Goal: Book appointment/travel/reservation

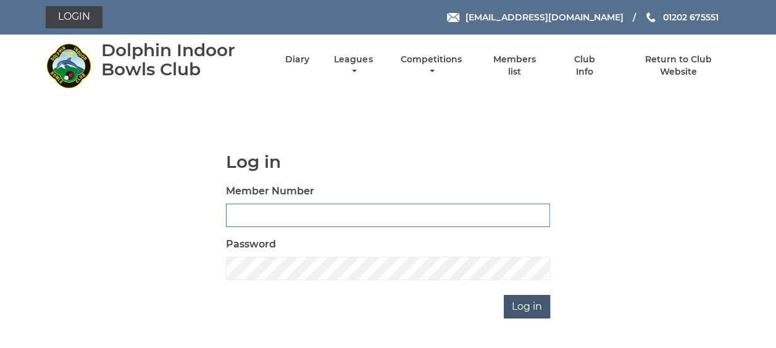
type input "3863"
click at [521, 306] on input "Log in" at bounding box center [527, 306] width 46 height 23
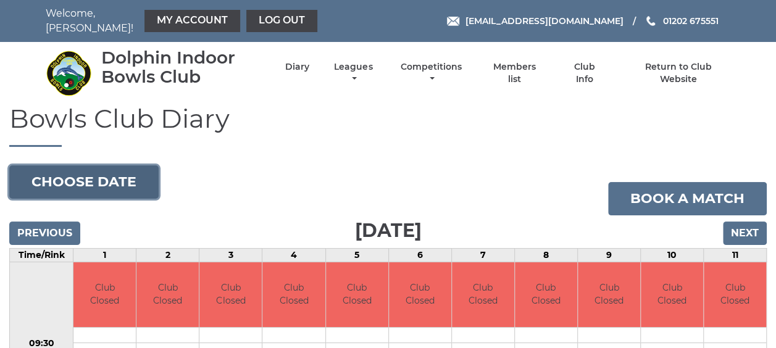
click at [112, 170] on button "Choose date" at bounding box center [83, 181] width 149 height 33
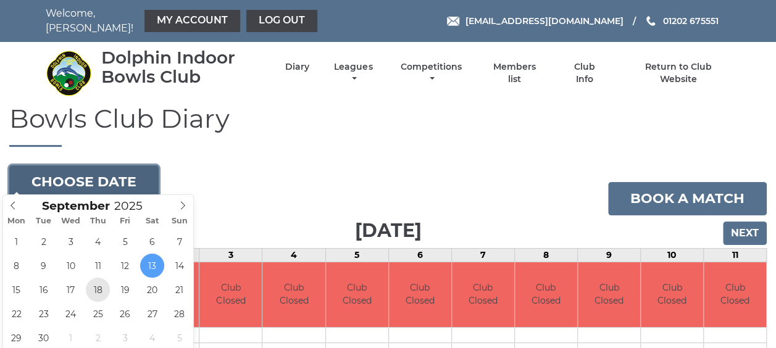
type input "2025-09-18"
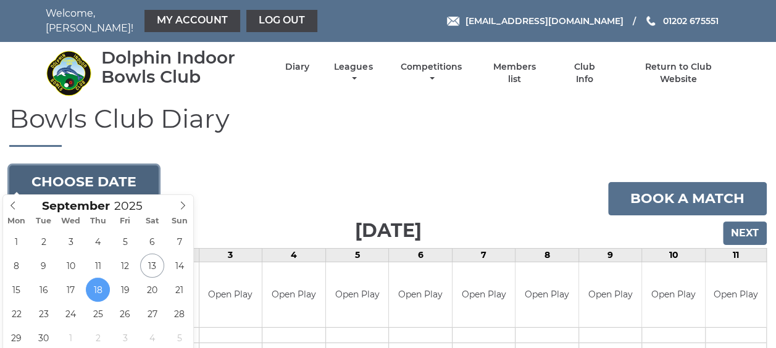
click at [125, 175] on button "Choose date" at bounding box center [83, 181] width 149 height 33
type input "2025-09-22"
click at [144, 165] on button "Choose date" at bounding box center [83, 181] width 149 height 33
type input "2025-09-18"
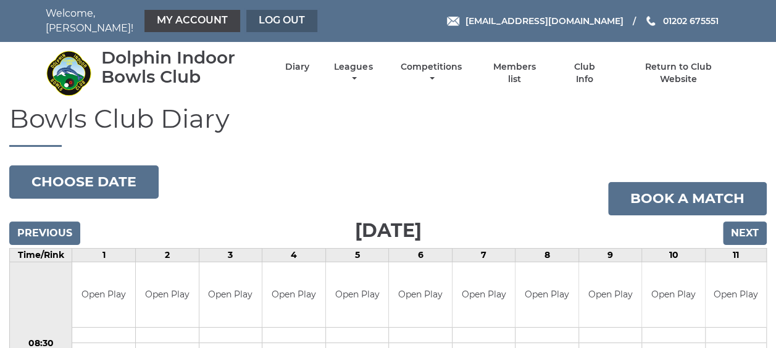
click at [279, 17] on link "Log out" at bounding box center [281, 21] width 71 height 22
